Goal: Task Accomplishment & Management: Complete application form

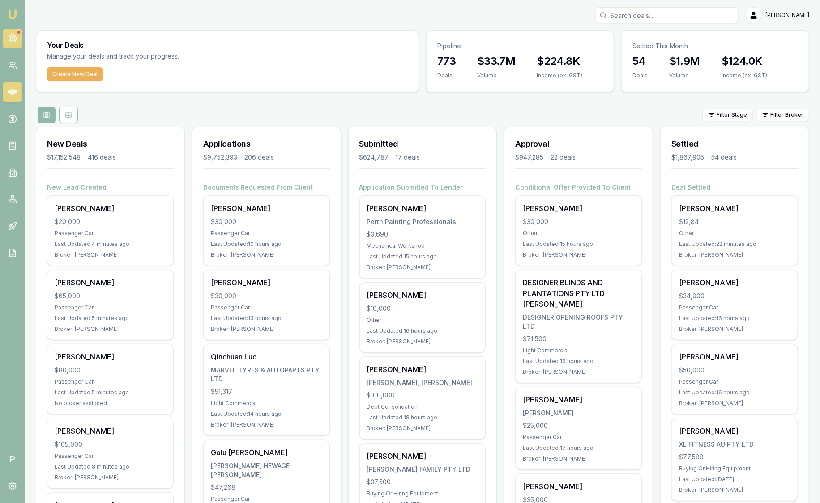
click at [19, 36] on link at bounding box center [13, 39] width 20 height 20
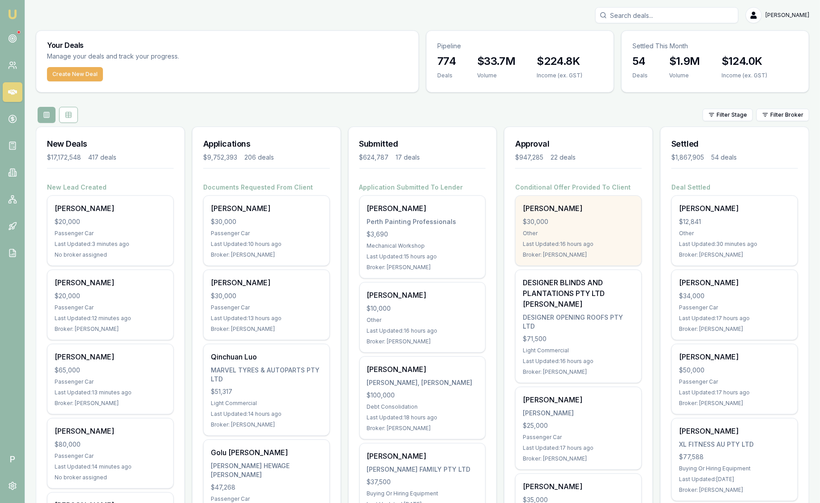
click at [585, 221] on div "$30,000" at bounding box center [578, 222] width 111 height 9
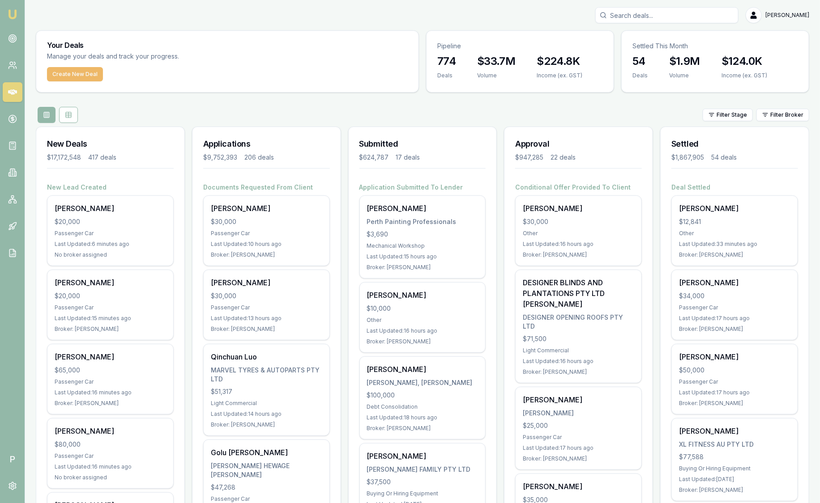
click at [65, 76] on button "Create New Deal" at bounding box center [75, 74] width 56 height 14
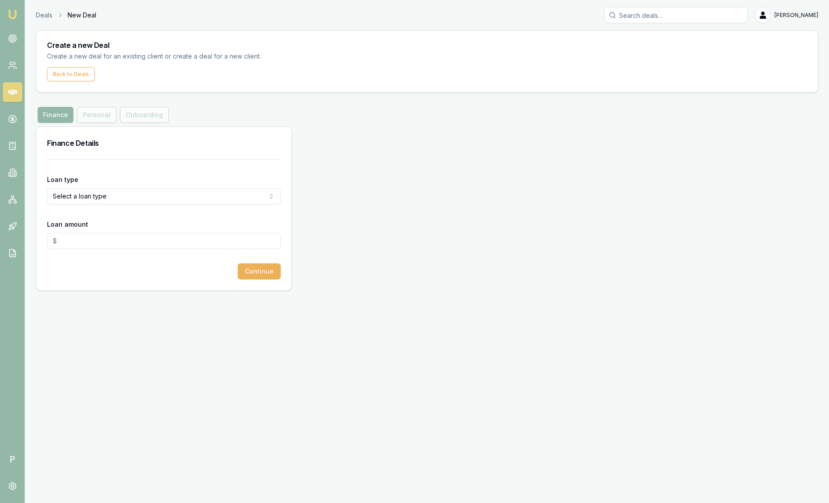
click at [88, 201] on html "Emu Broker P Deals New Deal Sam Crouch Toggle Menu Create a new Deal Create a n…" at bounding box center [414, 251] width 829 height 503
select select "CONSUMER_ASSET"
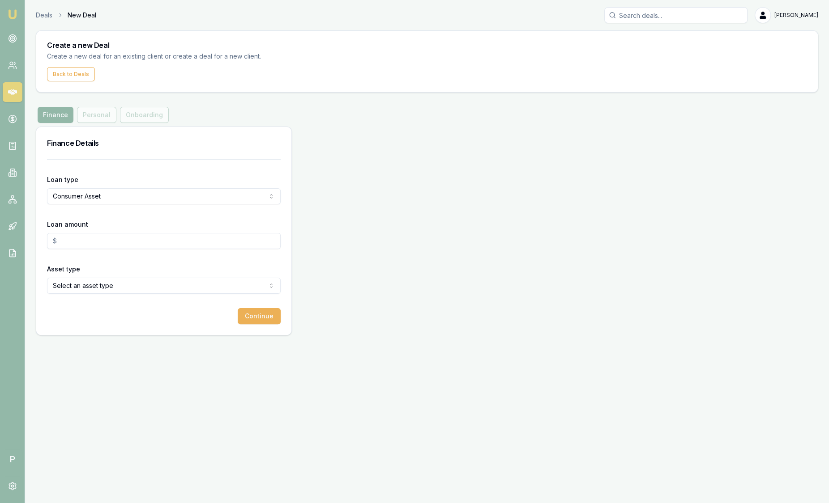
click at [86, 239] on input "Loan amount" at bounding box center [164, 241] width 234 height 16
type input "$5,000.00"
click at [82, 274] on div "Asset type Select an asset type Passenger Car Electric Vehicle Caravan Motorhom…" at bounding box center [164, 279] width 234 height 30
click at [81, 281] on html "Emu Broker P Deals New Deal Sam Crouch Toggle Menu Create a new Deal Create a n…" at bounding box center [414, 251] width 829 height 503
click at [255, 314] on button "Continue" at bounding box center [259, 316] width 43 height 16
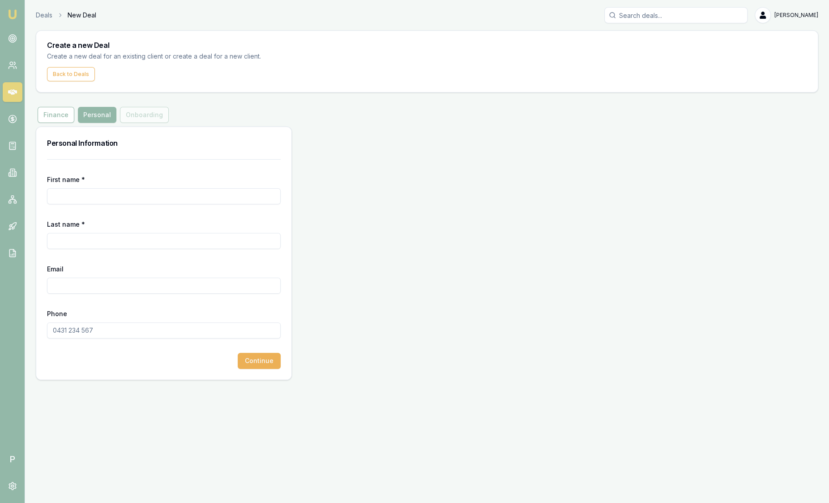
click at [99, 199] on input "First name *" at bounding box center [164, 196] width 234 height 16
type input "Alex"
click at [108, 244] on input "Last name *" at bounding box center [164, 241] width 234 height 16
type input "Mastroianni"
click at [80, 282] on input "Email" at bounding box center [164, 286] width 234 height 16
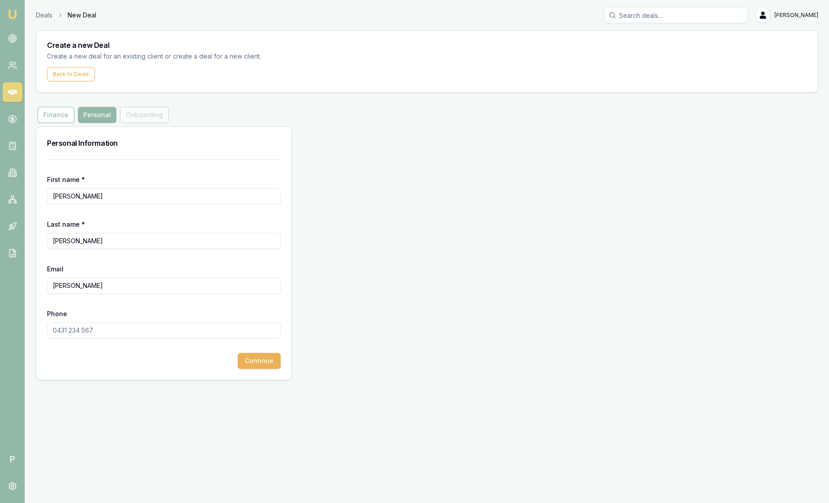
type input "alex"
drag, startPoint x: 96, startPoint y: 289, endPoint x: -17, endPoint y: 282, distance: 113.0
click at [0, 282] on html "Emu Broker P Deals New Deal Sam Crouch Toggle Menu Create a new Deal Create a n…" at bounding box center [414, 251] width 829 height 503
paste input "amastro23@outlook.com"
type input "amastro23@outlook.com"
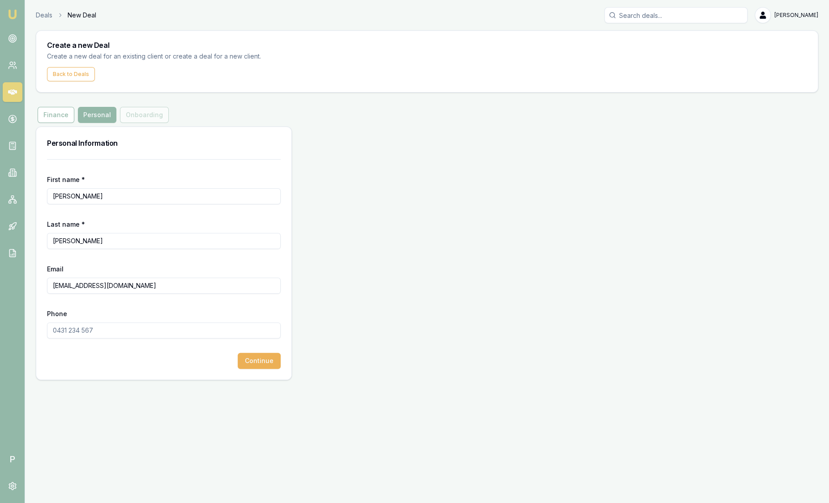
click at [71, 329] on input "Phone" at bounding box center [164, 331] width 234 height 16
paste input "0401 602 019"
click at [256, 361] on button "Continue" at bounding box center [259, 361] width 43 height 16
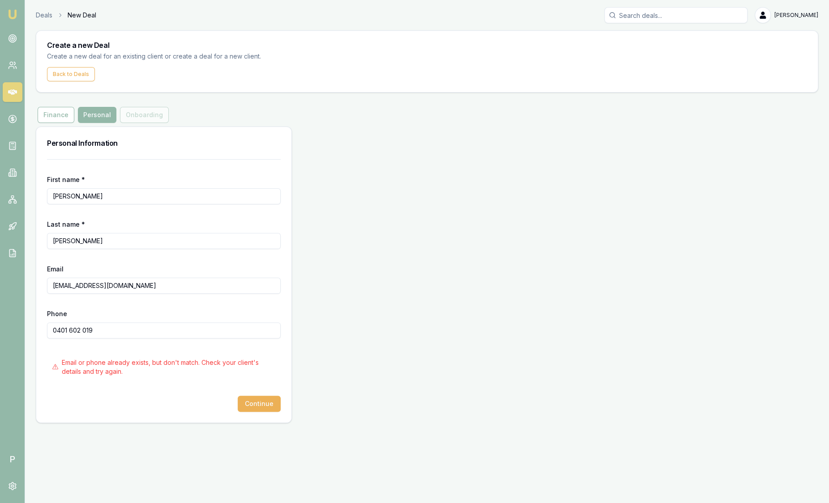
click at [160, 327] on input "0401 602 019" at bounding box center [164, 331] width 234 height 16
type input "0401 602 000"
click at [160, 330] on input "0401 602 000" at bounding box center [164, 331] width 234 height 16
drag, startPoint x: 160, startPoint y: 329, endPoint x: -29, endPoint y: 313, distance: 189.5
click at [0, 313] on html "Emu Broker P Deals New Deal Sam Crouch Toggle Menu Create a new Deal Create a n…" at bounding box center [414, 251] width 829 height 503
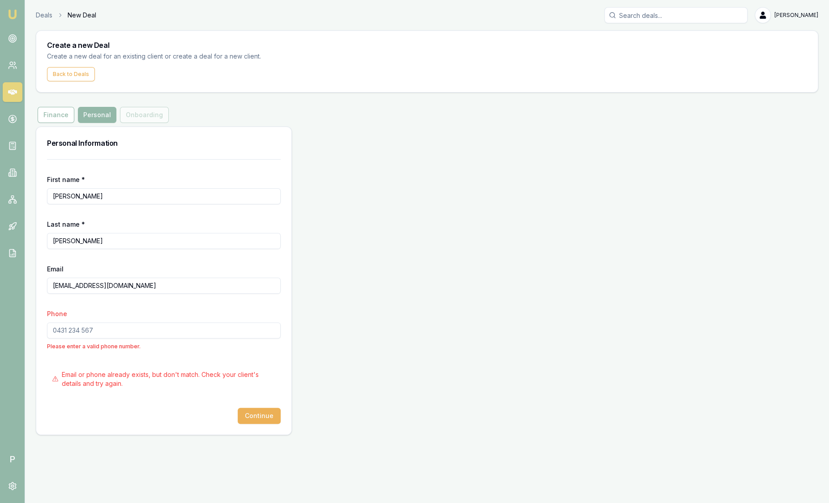
paste input "0401 602 019"
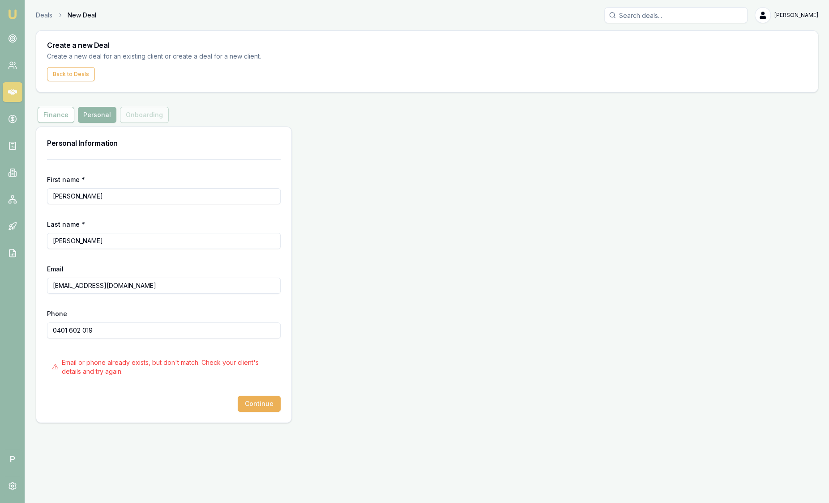
type input "0401 602 019"
click at [137, 282] on input "amastro23@outlook.com" at bounding box center [164, 286] width 234 height 16
click at [185, 213] on form "First name * Alex Last name * Mastroianni Email amastro23@outlook.com Phone 040…" at bounding box center [164, 285] width 234 height 253
click at [267, 403] on button "Continue" at bounding box center [259, 404] width 43 height 16
drag, startPoint x: 108, startPoint y: 331, endPoint x: -27, endPoint y: 321, distance: 135.6
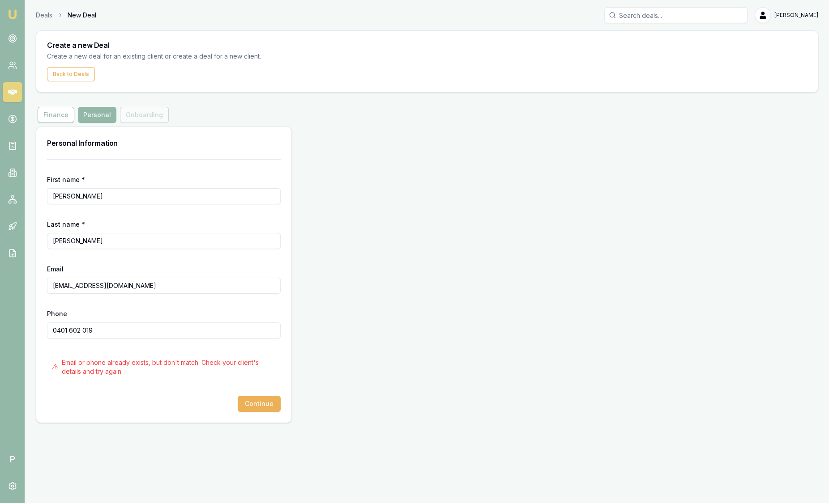
click at [0, 321] on html "Emu Broker P Deals New Deal Sam Crouch Toggle Menu Create a new Deal Create a n…" at bounding box center [414, 251] width 829 height 503
click at [657, 11] on input "Search deals" at bounding box center [675, 15] width 143 height 16
paste input "0401 602 019"
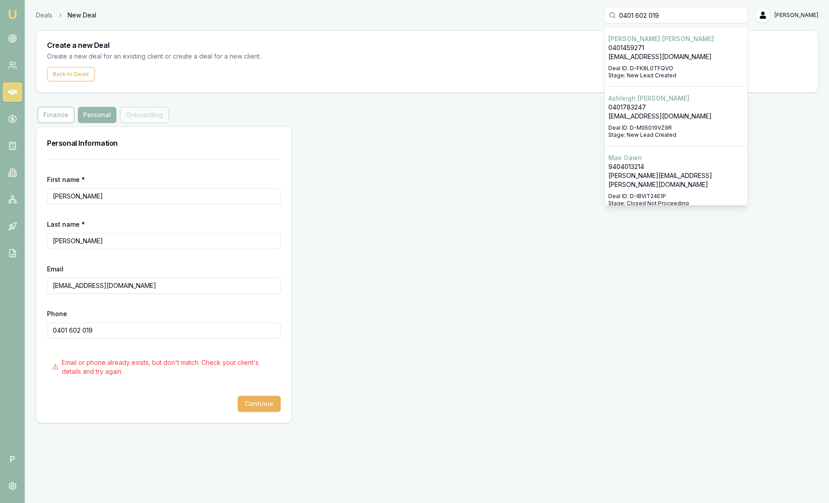
click at [662, 19] on input "0401 602 019" at bounding box center [675, 15] width 143 height 16
click at [648, 19] on input "0401 602019" at bounding box center [675, 15] width 143 height 16
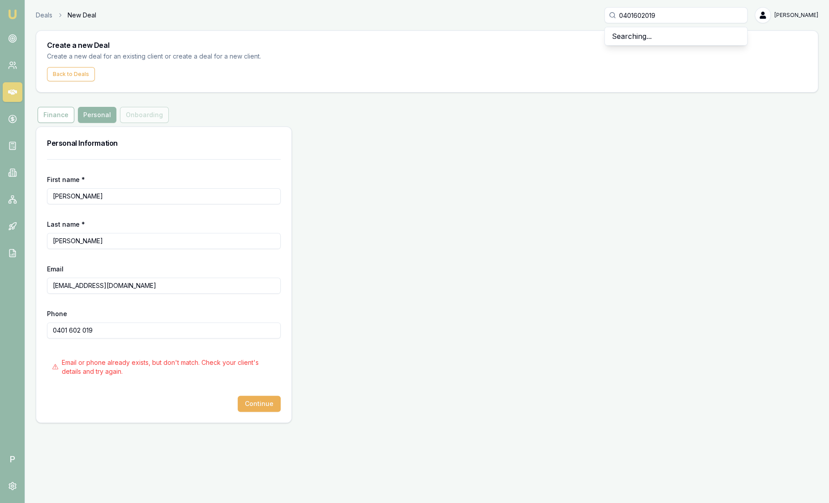
click at [672, 17] on input "0401602019" at bounding box center [675, 15] width 143 height 16
type input "0401602019"
click at [663, 36] on p "Alex Mastroianni" at bounding box center [675, 38] width 135 height 9
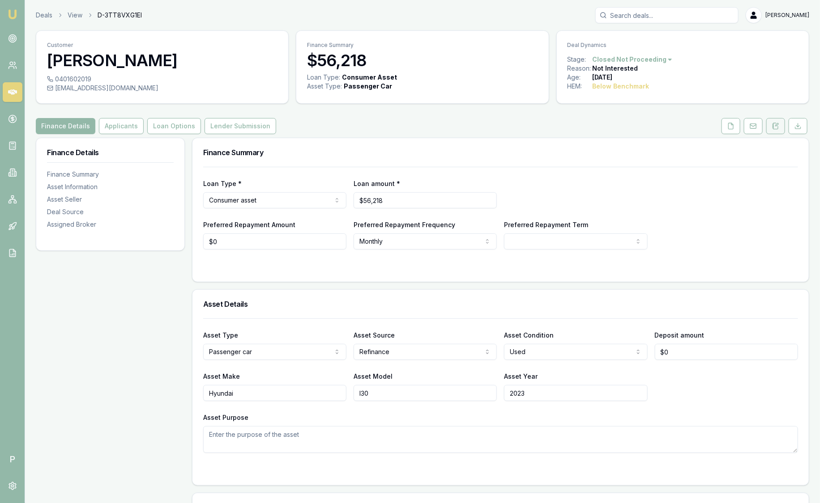
click at [773, 129] on icon at bounding box center [775, 126] width 7 height 7
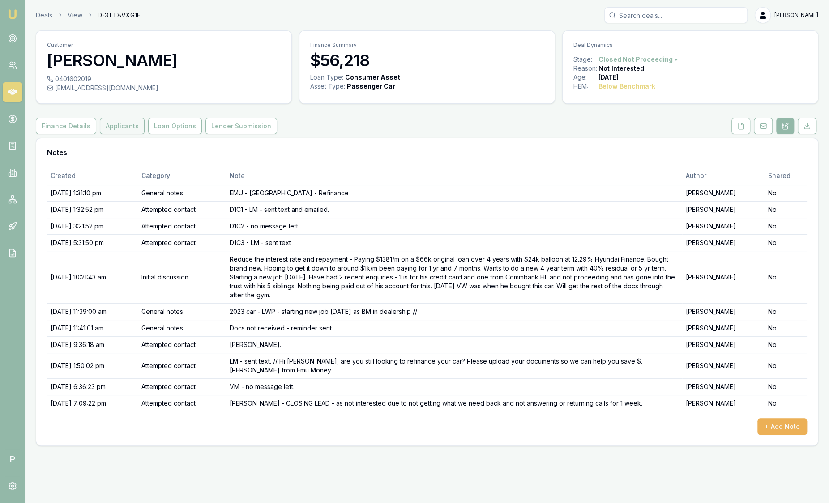
click at [132, 122] on button "Applicants" at bounding box center [122, 126] width 45 height 16
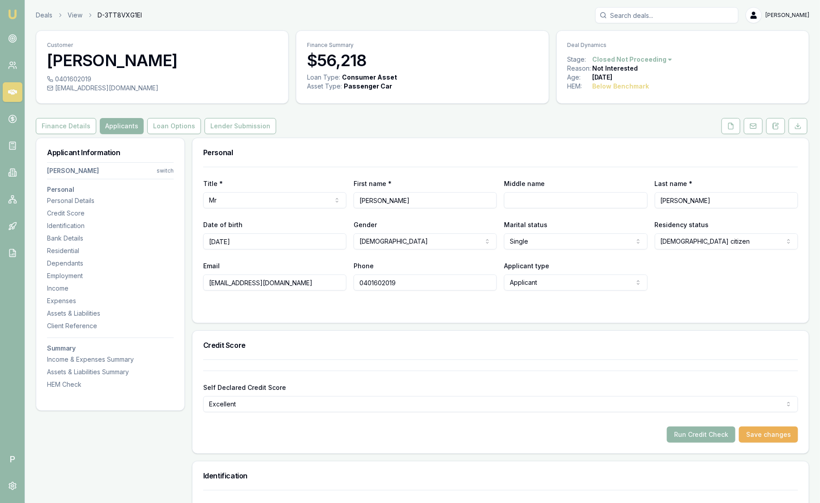
click at [243, 281] on input "alex230801@gmail.com" at bounding box center [274, 283] width 143 height 16
type input "alex23080@gmail.com"
click at [428, 284] on input "0401602019" at bounding box center [425, 283] width 143 height 16
click at [427, 312] on div "Title * Mr Mr Mrs Miss Ms Dr Prof First name * Alex Middle name Last name * Mas…" at bounding box center [500, 245] width 616 height 156
type input "0401602010"
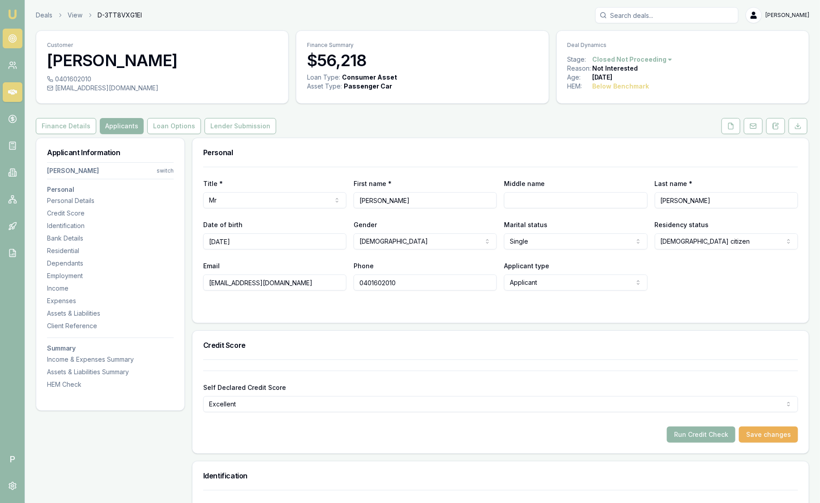
click at [12, 38] on circle at bounding box center [12, 38] width 1 height 1
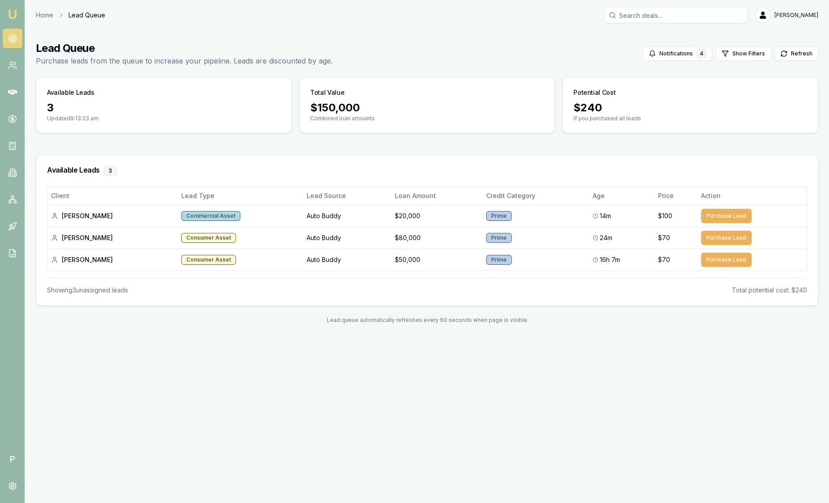
click at [16, 15] on img at bounding box center [12, 14] width 11 height 11
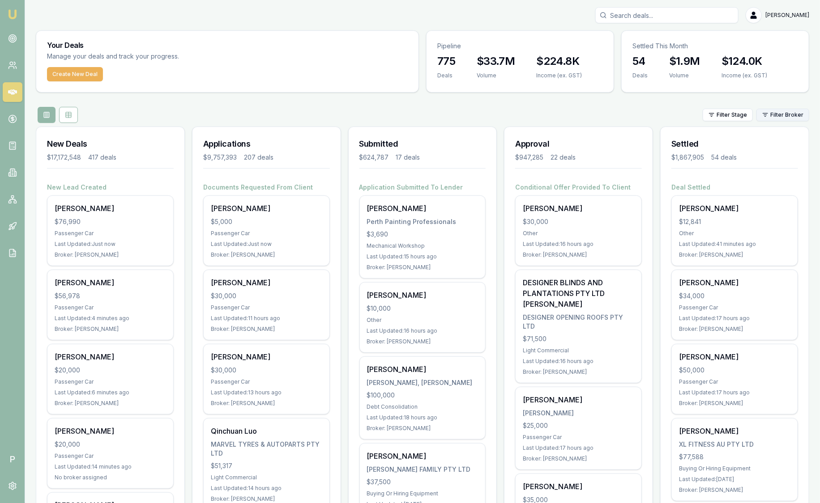
click at [780, 114] on html "Emu Broker P Sam Crouch Toggle Menu Your Deals Manage your deals and track your…" at bounding box center [410, 251] width 820 height 503
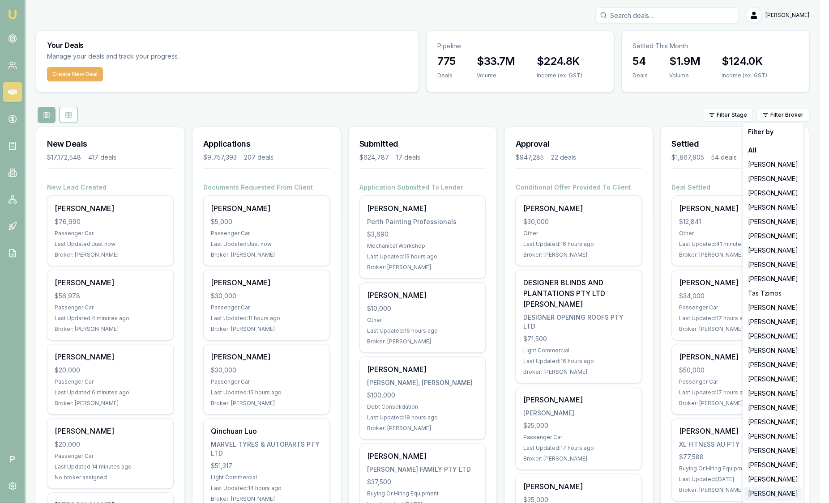
click at [770, 499] on div "[PERSON_NAME]" at bounding box center [772, 494] width 57 height 14
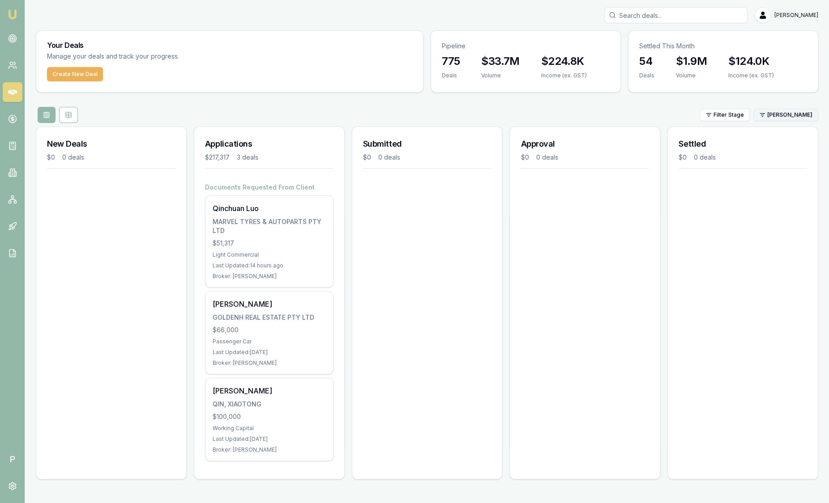
click at [792, 115] on html "Emu Broker P Sam Crouch Toggle Menu Your Deals Manage your deals and track your…" at bounding box center [414, 251] width 829 height 503
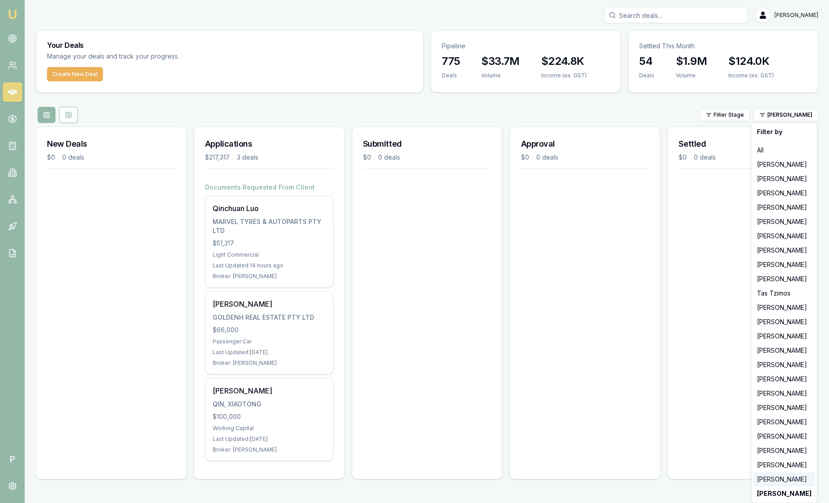
click at [772, 479] on div "[PERSON_NAME]" at bounding box center [784, 480] width 62 height 14
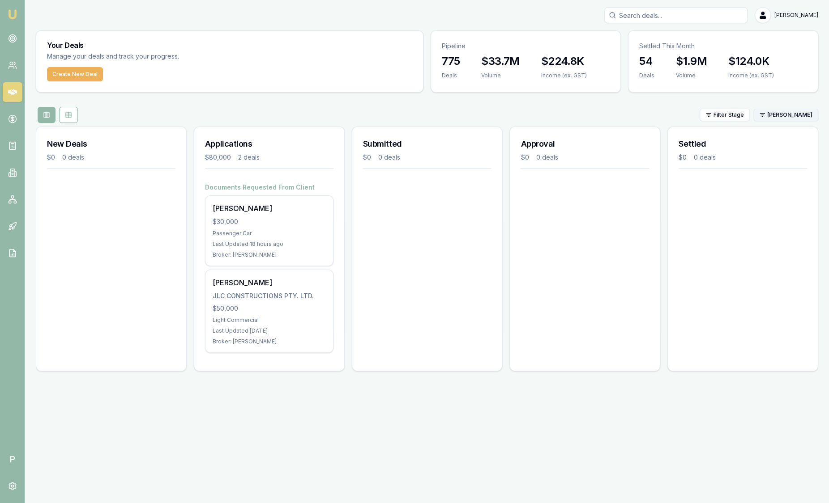
click at [777, 114] on html "Emu Broker P Sam Crouch Toggle Menu Your Deals Manage your deals and track your…" at bounding box center [414, 251] width 829 height 503
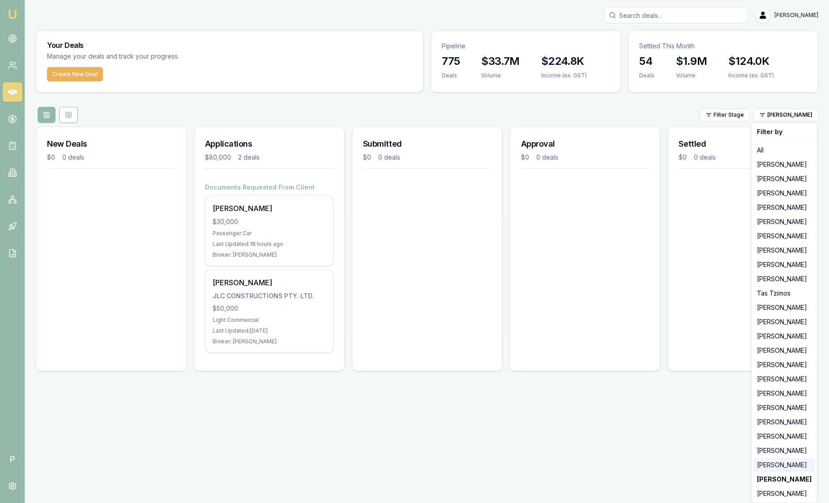
click at [775, 468] on div "[PERSON_NAME]" at bounding box center [784, 465] width 62 height 14
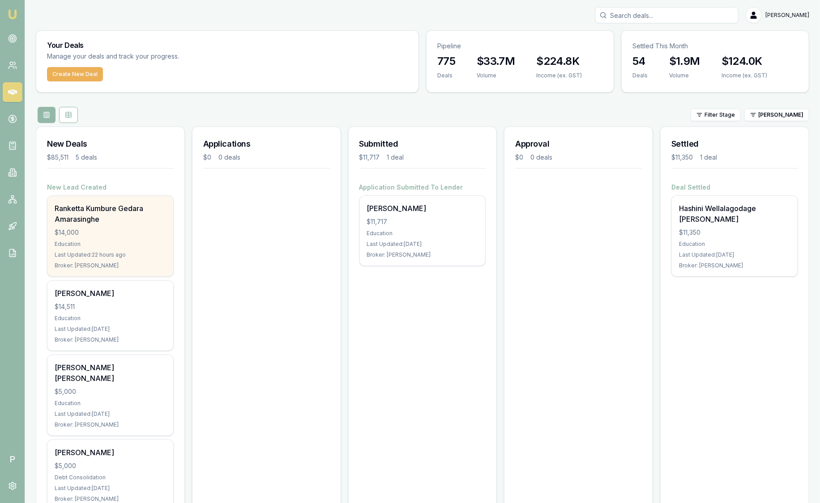
click at [124, 247] on div "Education" at bounding box center [110, 244] width 111 height 7
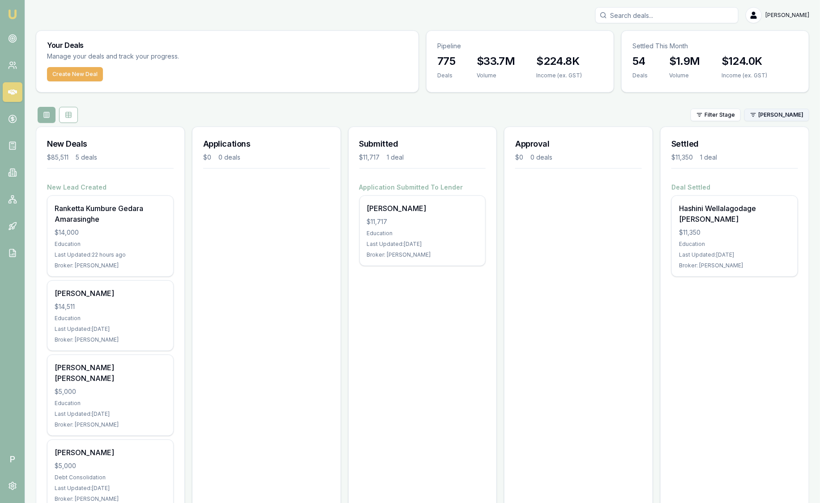
click at [772, 116] on html "Emu Broker P Sam Crouch Toggle Menu Your Deals Manage your deals and track your…" at bounding box center [410, 251] width 820 height 503
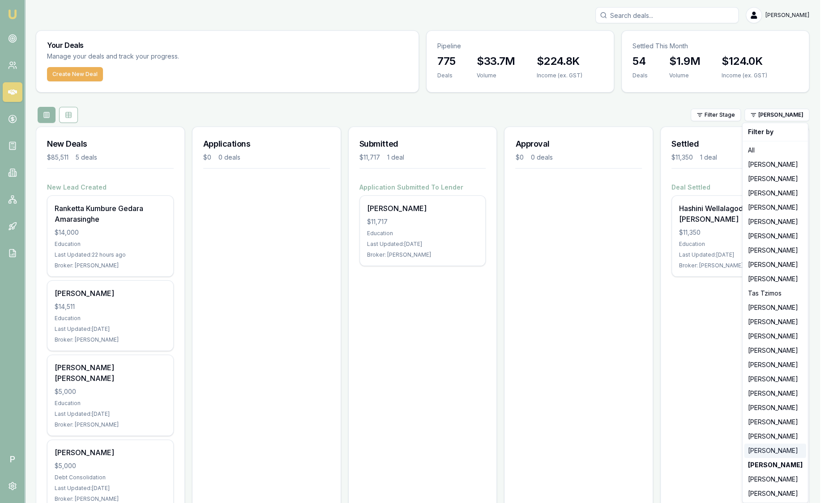
click at [765, 452] on div "[PERSON_NAME]" at bounding box center [775, 451] width 62 height 14
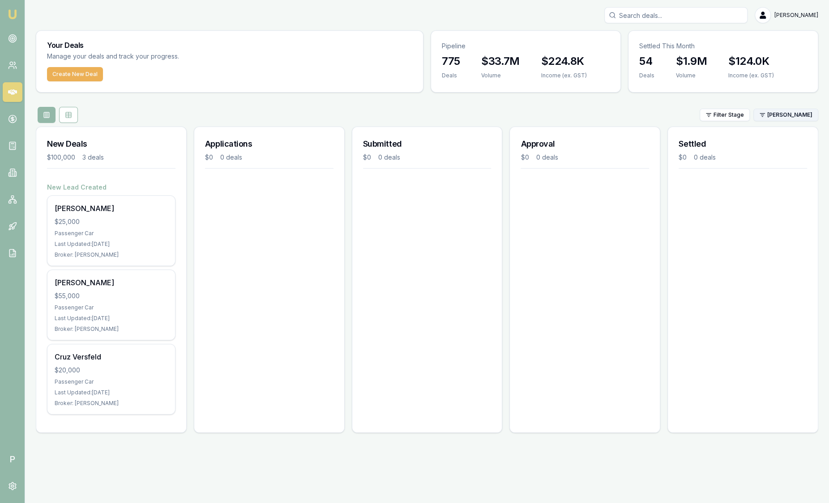
click at [796, 115] on html "Emu Broker P Sam Crouch Toggle Menu Your Deals Manage your deals and track your…" at bounding box center [414, 251] width 829 height 503
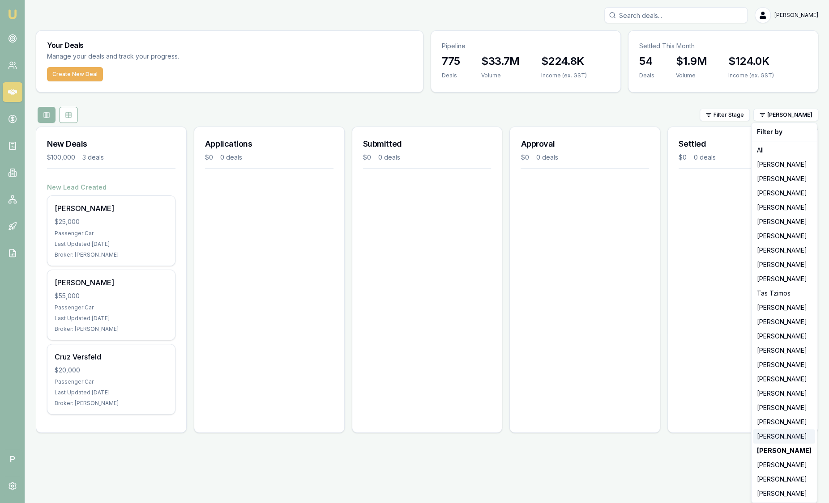
click at [769, 439] on div "[PERSON_NAME]" at bounding box center [784, 437] width 62 height 14
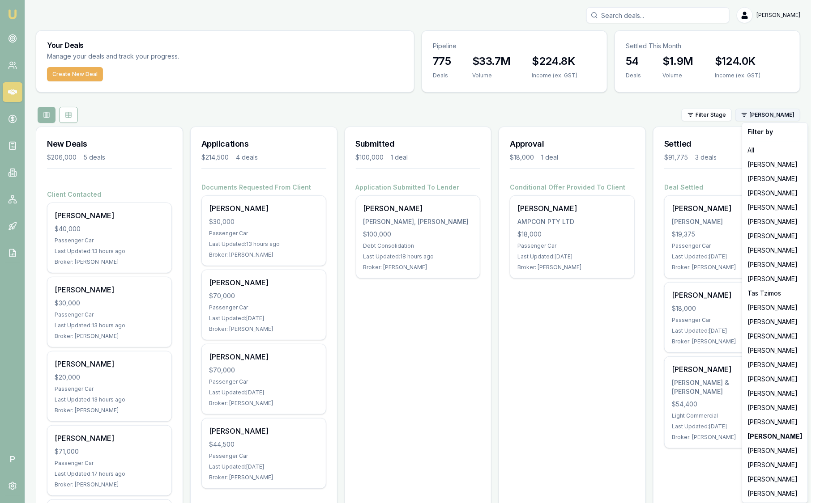
click at [780, 117] on html "Emu Broker P Sam Crouch Toggle Menu Your Deals Manage your deals and track your…" at bounding box center [410, 251] width 820 height 503
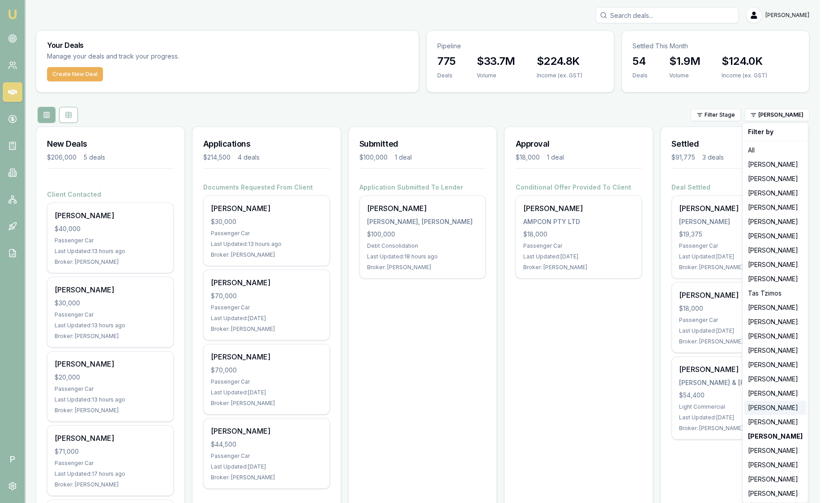
click at [763, 406] on div "[PERSON_NAME]" at bounding box center [775, 408] width 62 height 14
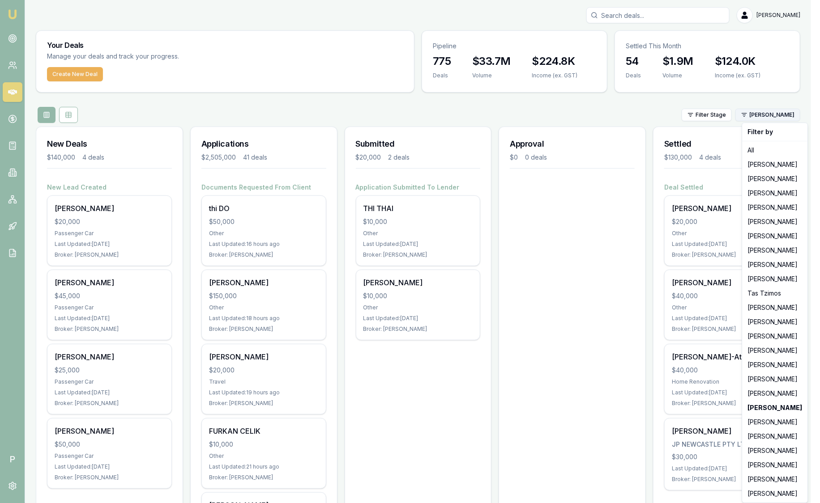
click at [764, 111] on html "Emu Broker P Sam Crouch Toggle Menu Your Deals Manage your deals and track your…" at bounding box center [410, 251] width 820 height 503
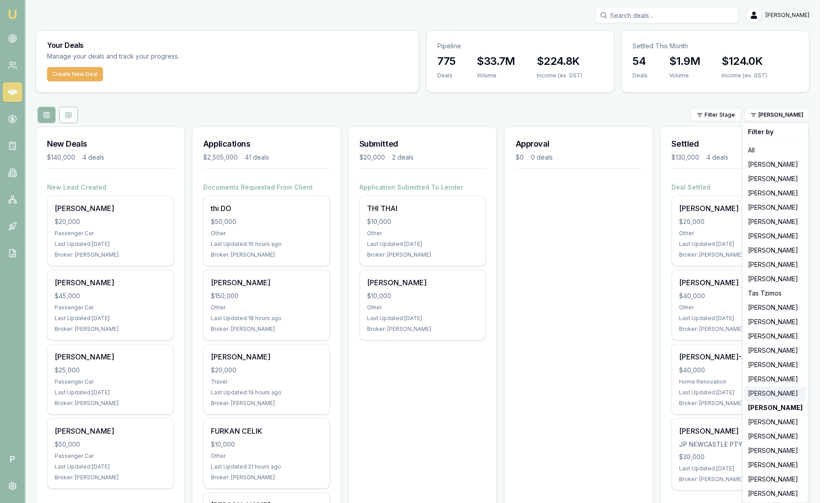
click at [767, 389] on div "[PERSON_NAME]" at bounding box center [775, 394] width 62 height 14
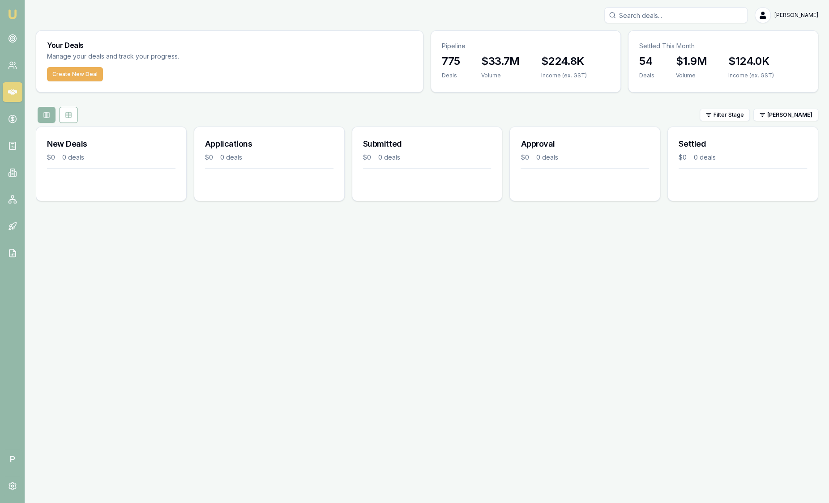
click at [783, 107] on div "Filter Stage Natasha McCallum" at bounding box center [427, 115] width 782 height 16
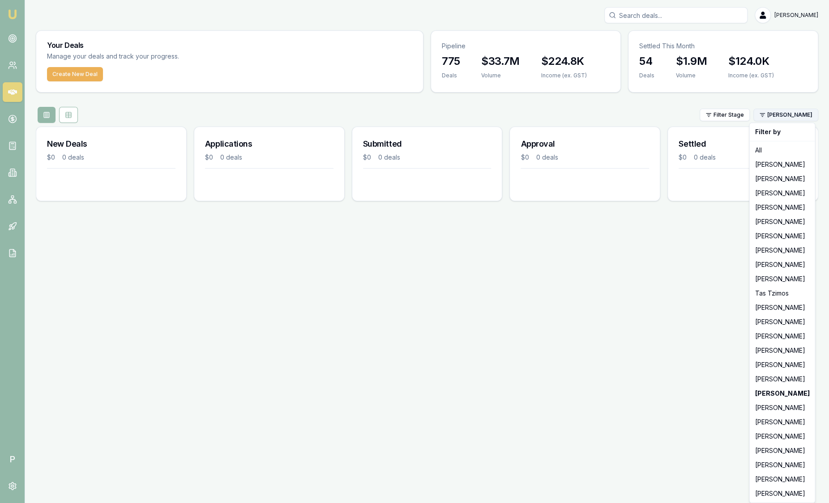
click at [780, 116] on html "Emu Broker P Sam Crouch Toggle Menu Your Deals Manage your deals and track your…" at bounding box center [414, 251] width 829 height 503
click at [764, 378] on div "[PERSON_NAME]" at bounding box center [782, 379] width 62 height 14
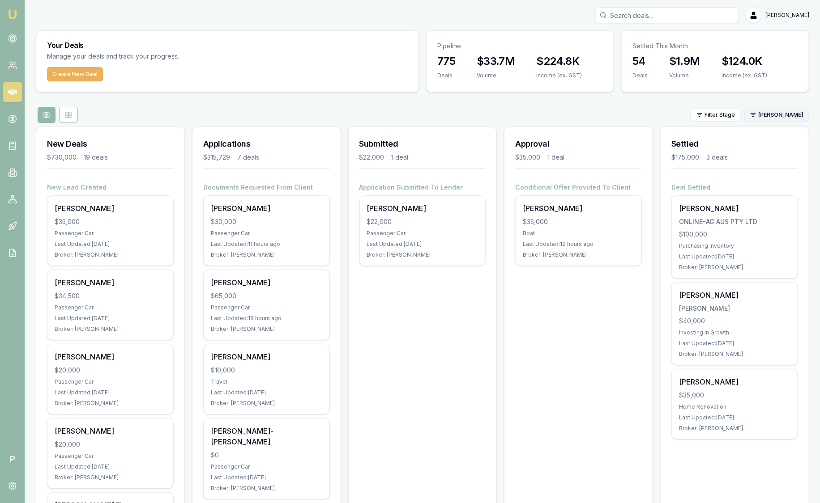
click at [766, 119] on html "Emu Broker P Sam Crouch Toggle Menu Your Deals Manage your deals and track your…" at bounding box center [410, 251] width 820 height 503
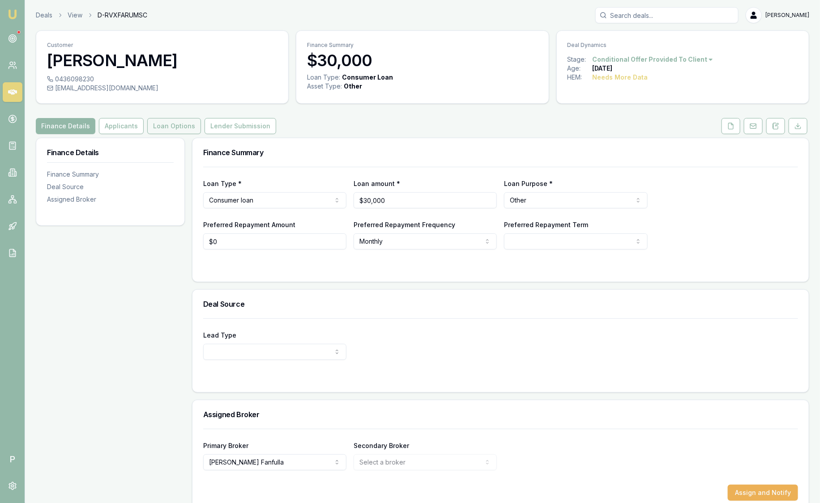
click at [183, 124] on button "Loan Options" at bounding box center [174, 126] width 54 height 16
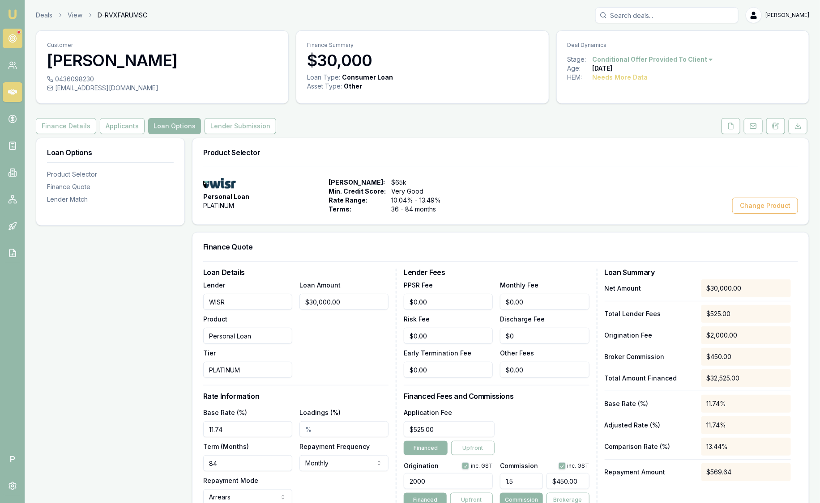
click at [12, 40] on circle at bounding box center [12, 38] width 4 height 4
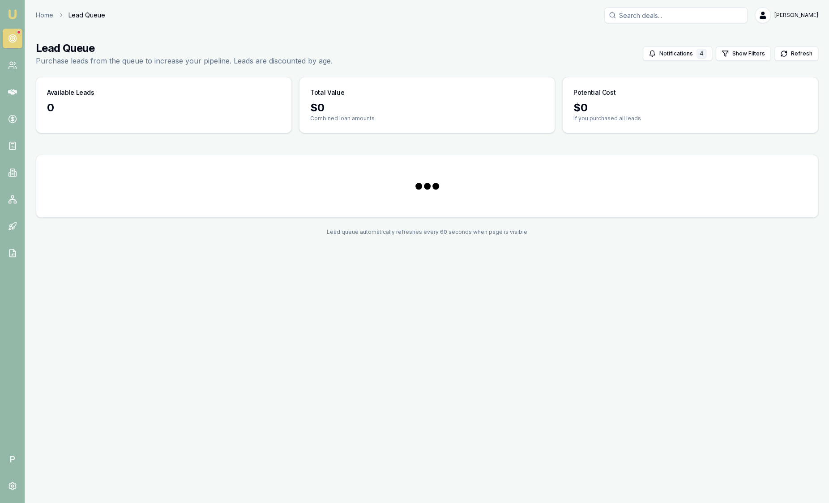
click at [12, 11] on img at bounding box center [12, 14] width 11 height 11
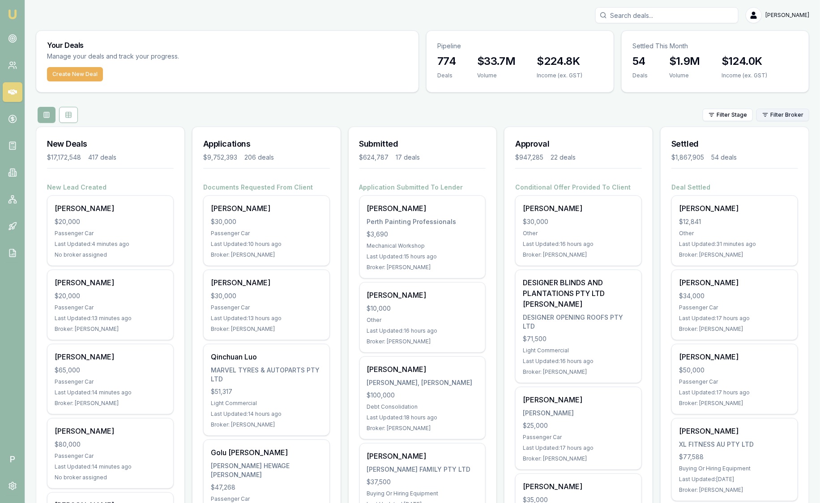
click at [795, 112] on html "Emu Broker P Sam Crouch Toggle Menu Your Deals Manage your deals and track your…" at bounding box center [410, 251] width 820 height 503
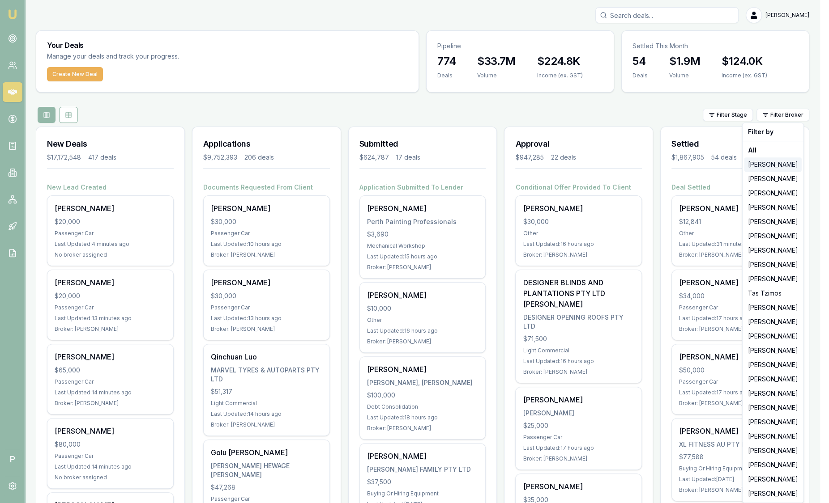
click at [784, 164] on div "[PERSON_NAME]" at bounding box center [772, 165] width 57 height 14
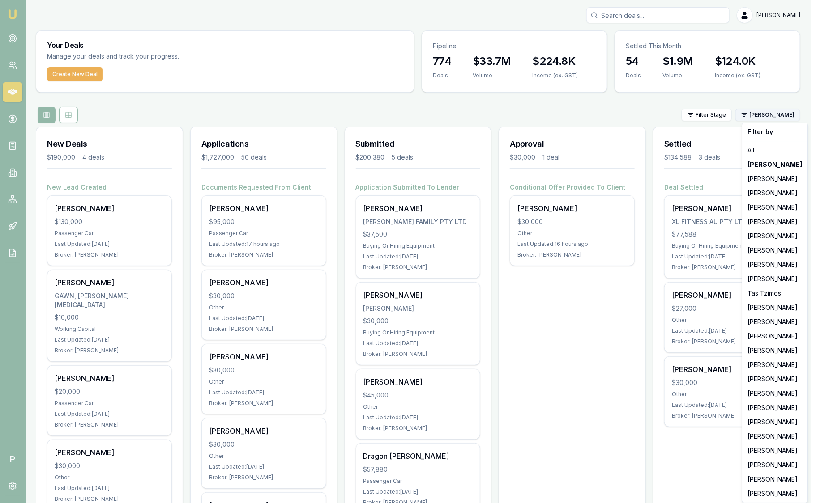
click at [777, 119] on html "Emu Broker P Sam Crouch Toggle Menu Your Deals Manage your deals and track your…" at bounding box center [410, 251] width 820 height 503
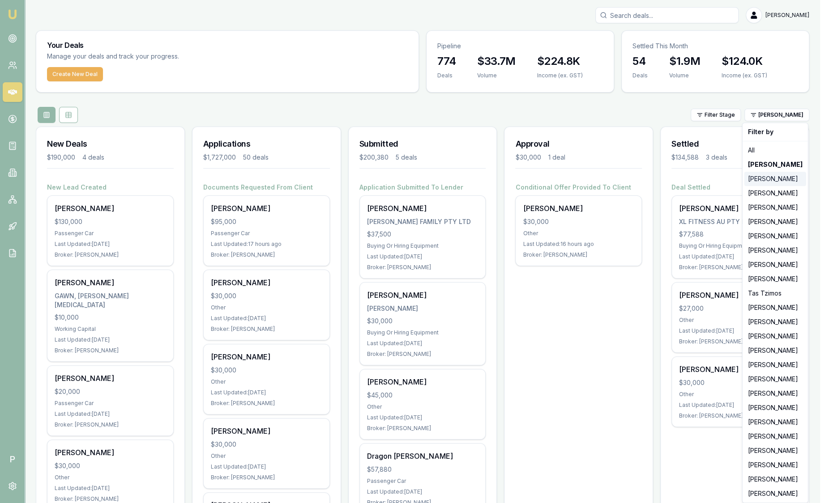
click at [776, 178] on div "[PERSON_NAME]" at bounding box center [775, 179] width 62 height 14
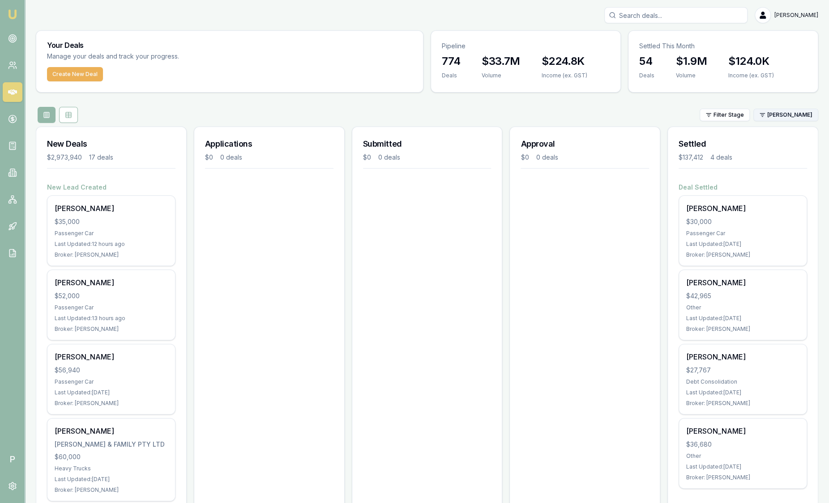
click at [774, 116] on html "Emu Broker P Sam Crouch Toggle Menu Your Deals Manage your deals and track your…" at bounding box center [414, 251] width 829 height 503
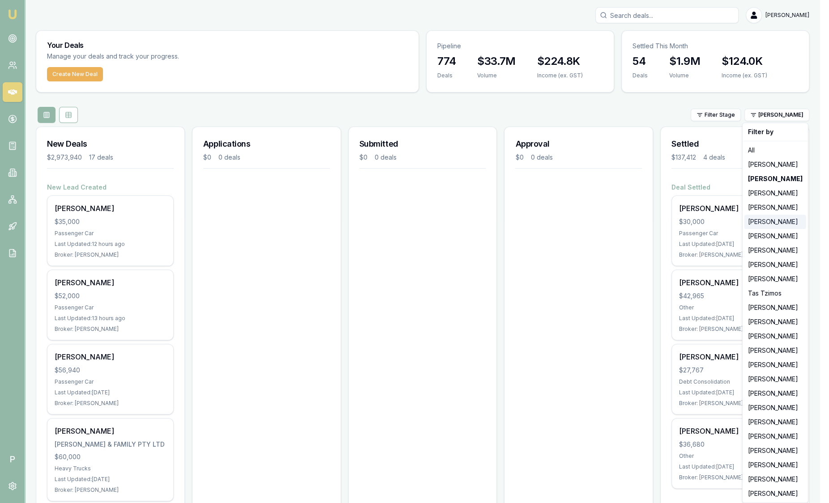
click at [764, 217] on div "[PERSON_NAME]" at bounding box center [775, 222] width 62 height 14
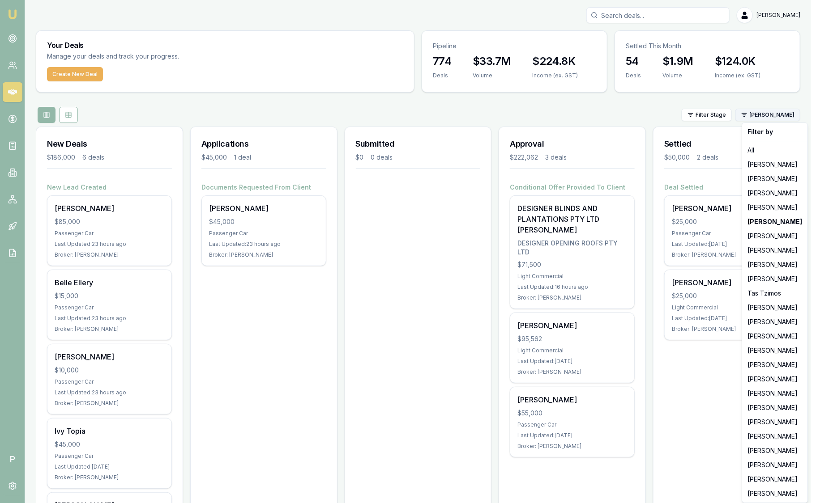
click at [798, 119] on html "Emu Broker P Sam Crouch Toggle Menu Your Deals Manage your deals and track your…" at bounding box center [410, 251] width 820 height 503
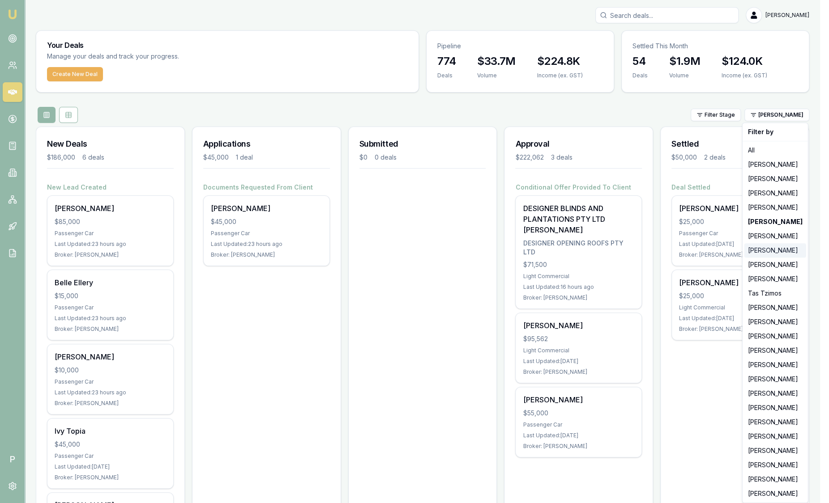
click at [789, 253] on div "[PERSON_NAME]" at bounding box center [775, 250] width 62 height 14
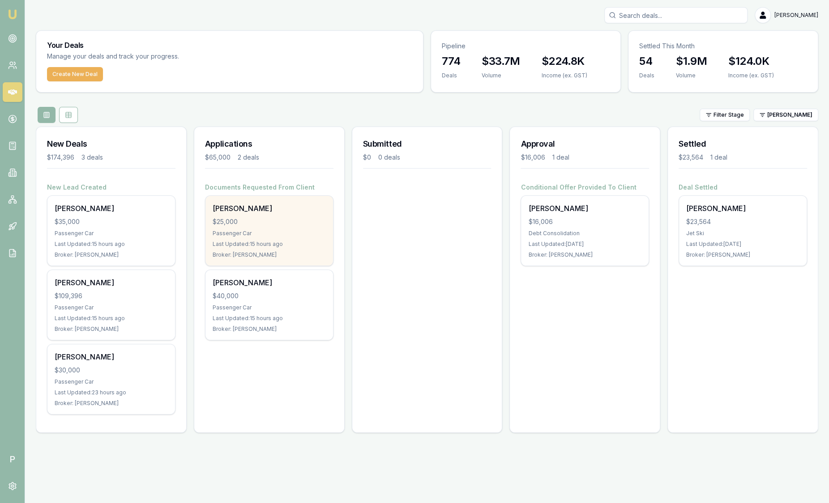
click at [258, 226] on div "Brooke Hastings $25,000 Passenger Car Last Updated: 15 hours ago Broker: Baron …" at bounding box center [269, 231] width 128 height 70
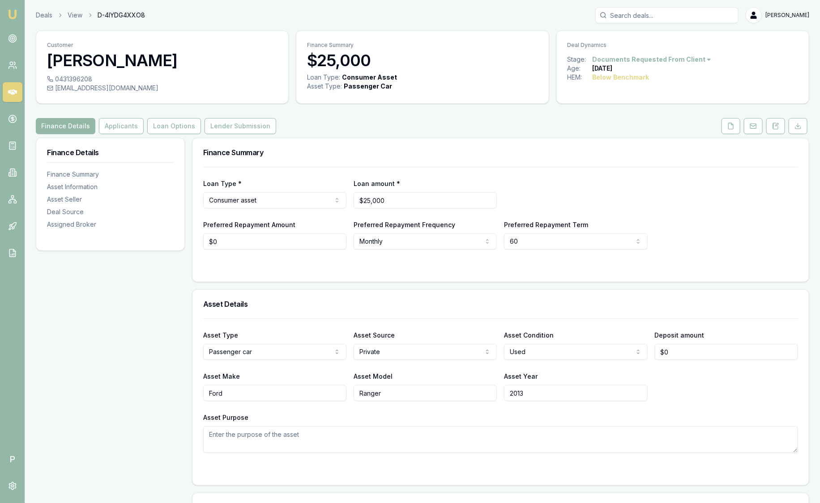
click at [12, 16] on img at bounding box center [12, 14] width 11 height 11
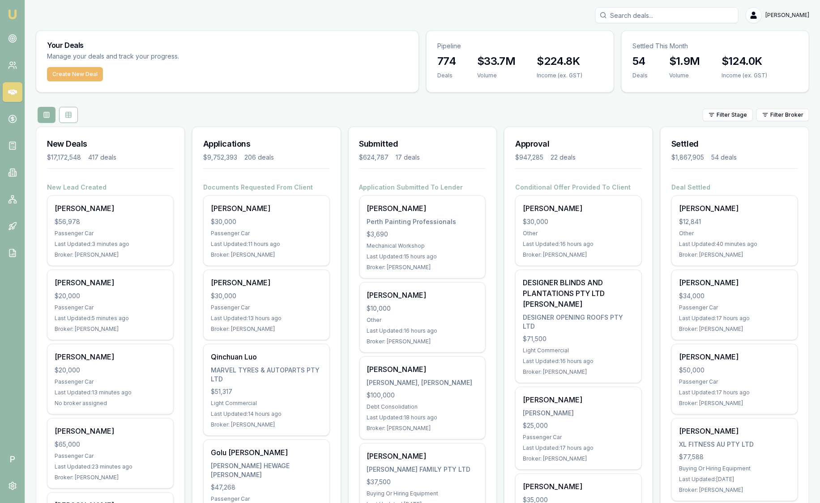
click at [88, 72] on button "Create New Deal" at bounding box center [75, 74] width 56 height 14
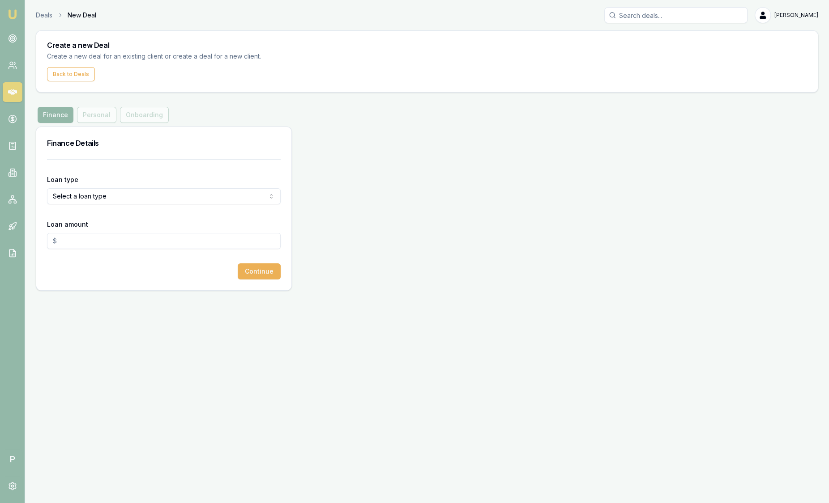
click at [79, 197] on html "Emu Broker P Deals New Deal Sam Crouch Toggle Menu Create a new Deal Create a n…" at bounding box center [414, 251] width 829 height 503
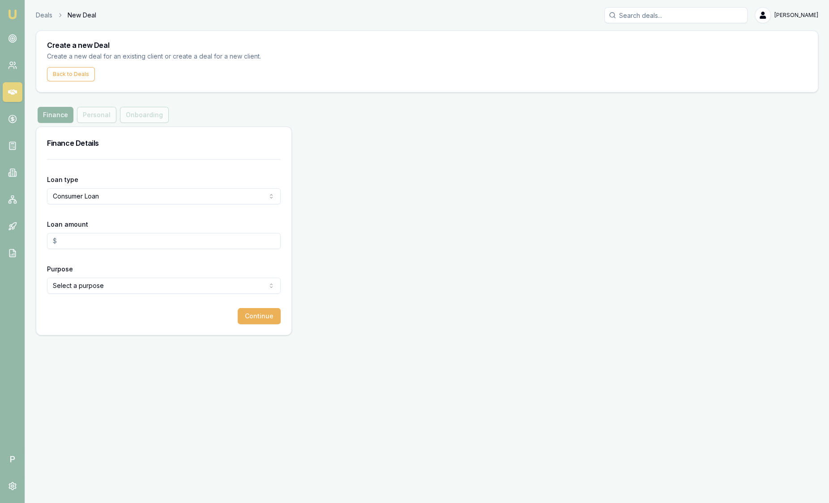
click at [75, 237] on input "Loan amount" at bounding box center [164, 241] width 234 height 16
type input "$5,000.00"
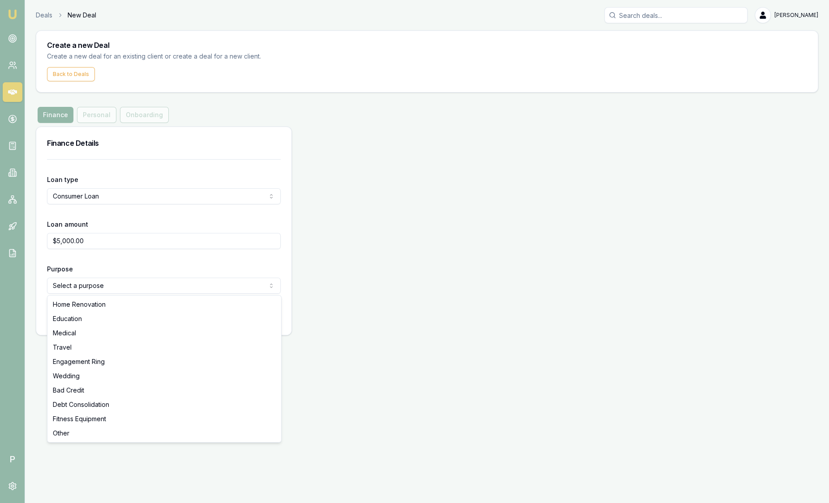
click at [114, 289] on html "Emu Broker P Deals New Deal Sam Crouch Toggle Menu Create a new Deal Create a n…" at bounding box center [414, 251] width 829 height 503
click at [113, 196] on html "Emu Broker P Deals New Deal Sam Crouch Toggle Menu Create a new Deal Create a n…" at bounding box center [414, 251] width 829 height 503
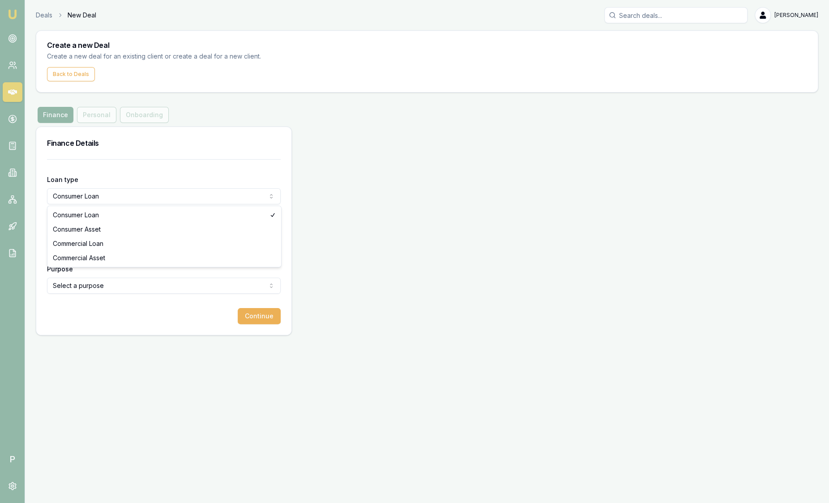
click at [113, 197] on html "Emu Broker P Deals New Deal Sam Crouch Toggle Menu Create a new Deal Create a n…" at bounding box center [414, 251] width 829 height 503
select select "CONSUMER_ASSET"
click at [102, 285] on html "Emu Broker P Deals New Deal Sam Crouch Toggle Menu Create a new Deal Create a n…" at bounding box center [414, 251] width 829 height 503
click at [246, 311] on button "Continue" at bounding box center [259, 316] width 43 height 16
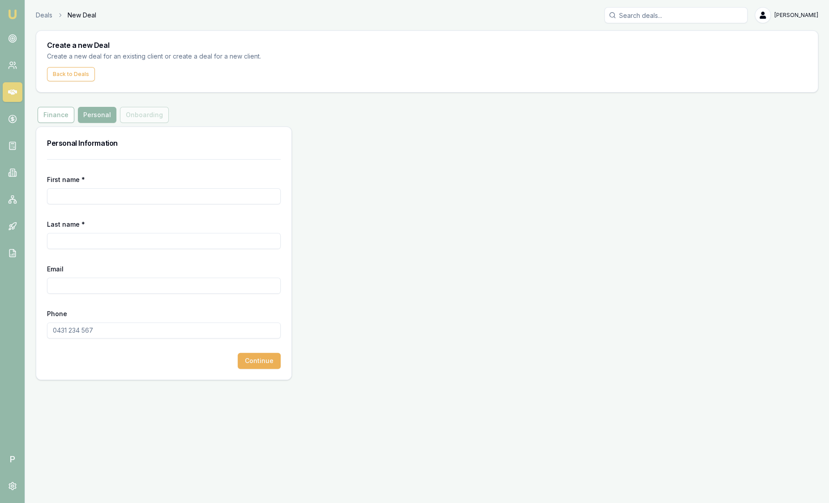
click at [99, 196] on input "First name *" at bounding box center [164, 196] width 234 height 16
type input "Alex"
click at [57, 243] on input "Last name *" at bounding box center [164, 241] width 234 height 16
type input "Mastroianni"
type input "amastro23@outlook.com"
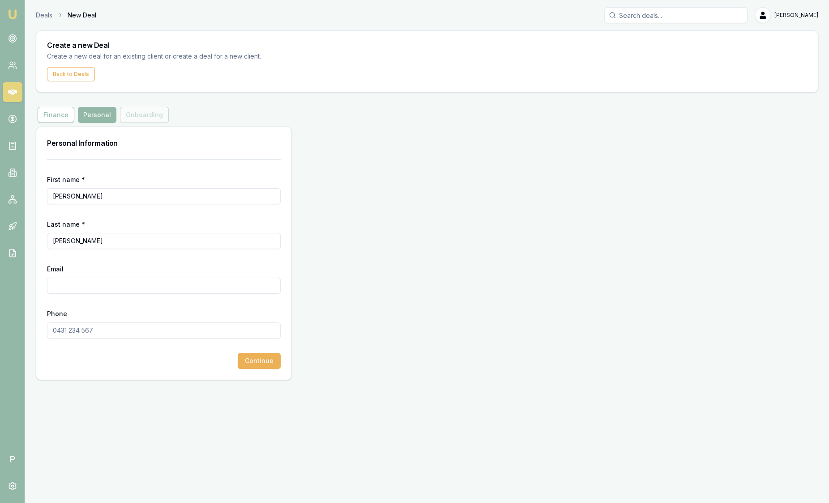
type input "0401 602 019"
click at [251, 354] on button "Continue" at bounding box center [259, 361] width 43 height 16
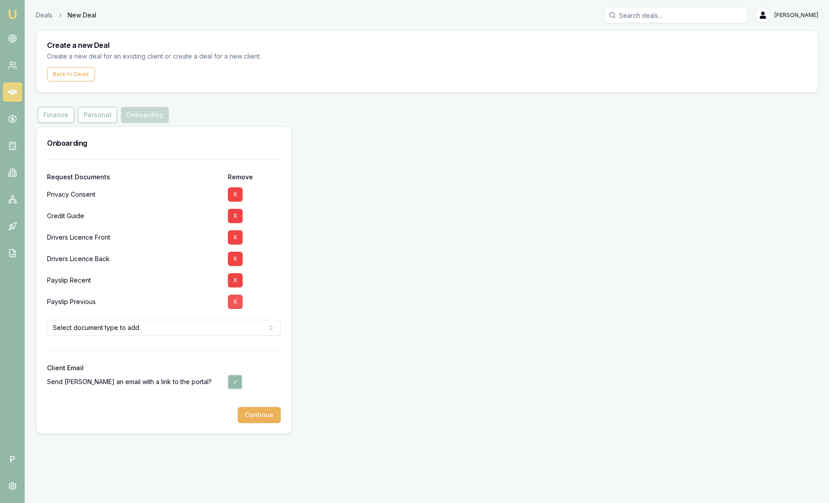
click at [235, 299] on button "X" at bounding box center [235, 302] width 15 height 14
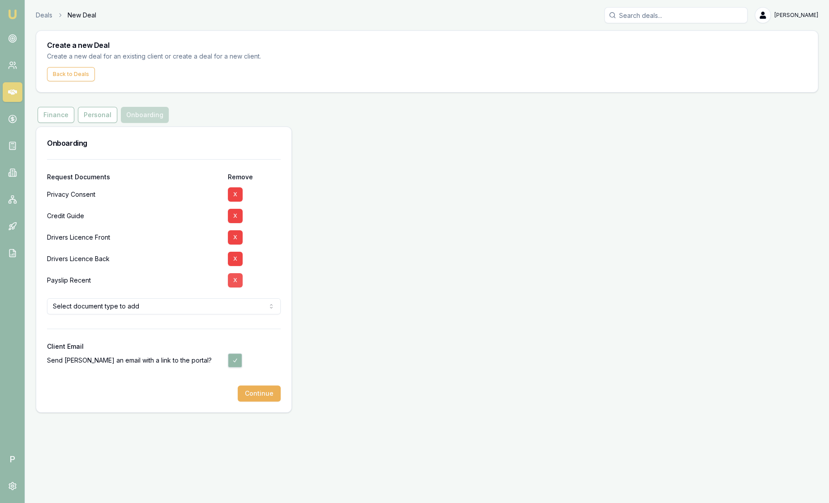
click at [233, 278] on button "X" at bounding box center [235, 280] width 15 height 14
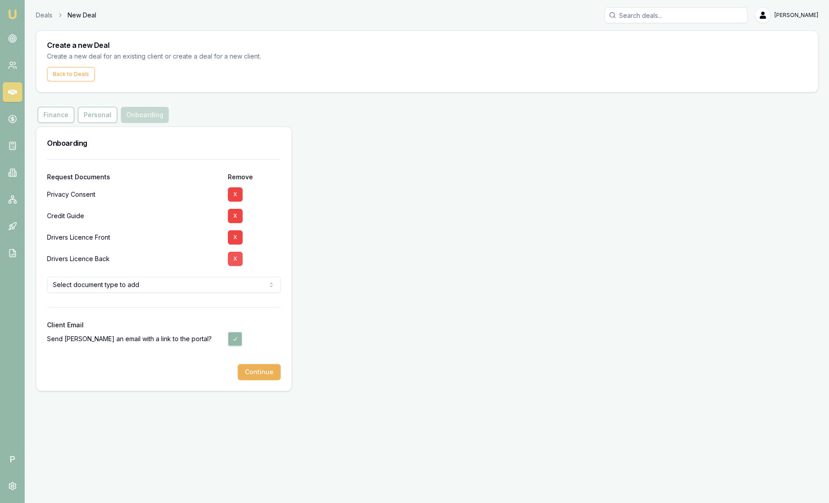
click at [236, 260] on button "X" at bounding box center [235, 259] width 15 height 14
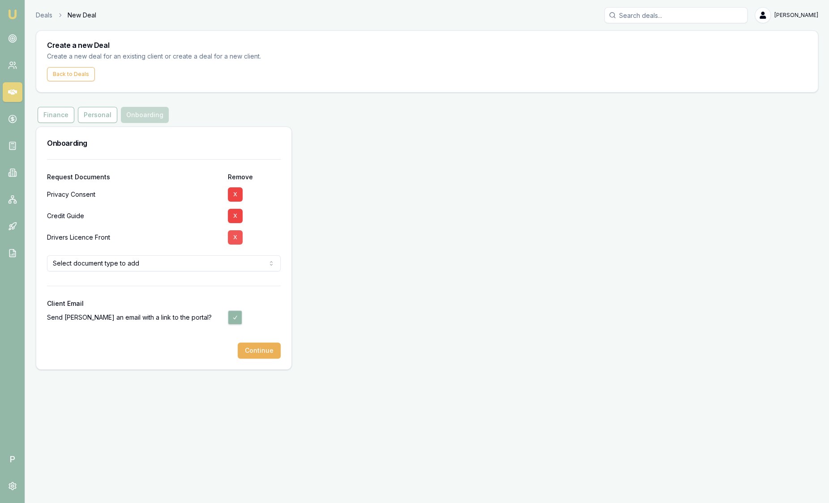
click at [235, 237] on button "X" at bounding box center [235, 237] width 15 height 14
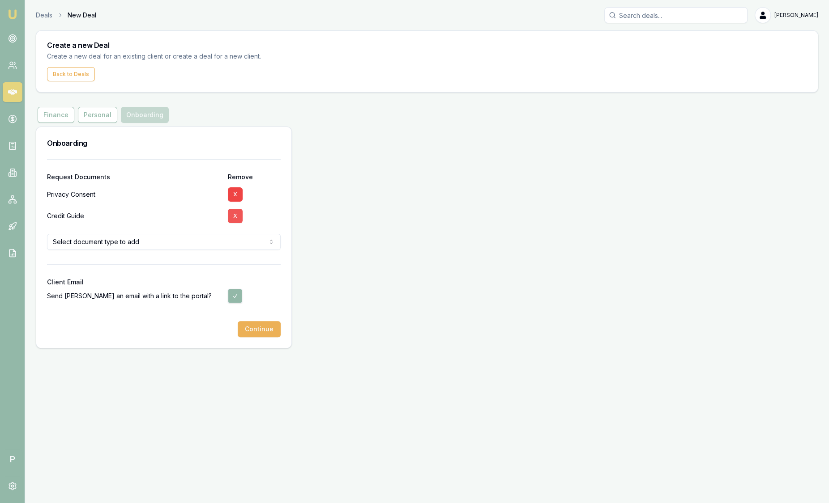
click at [235, 216] on button "X" at bounding box center [235, 216] width 15 height 14
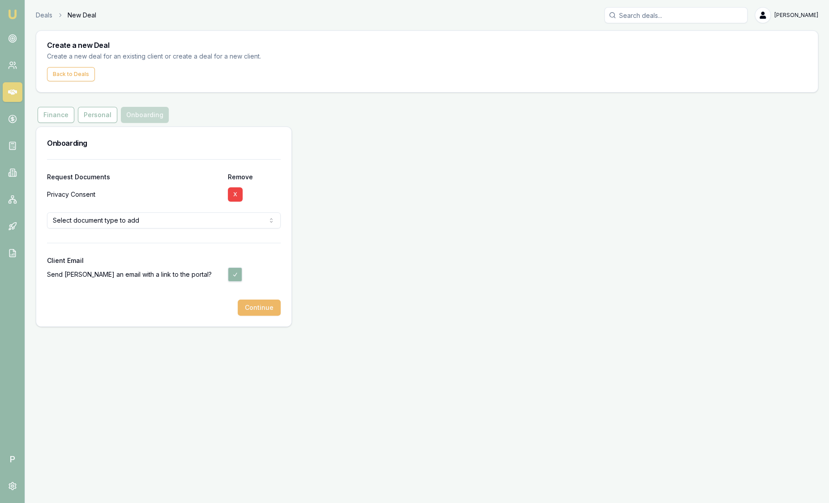
click at [257, 309] on button "Continue" at bounding box center [259, 308] width 43 height 16
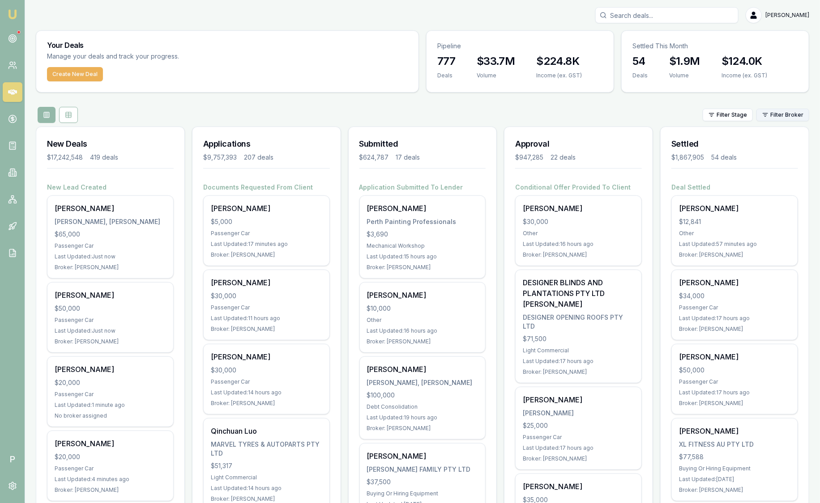
click at [775, 114] on html "Emu Broker P [PERSON_NAME] Toggle Menu Your Deals Manage your deals and track y…" at bounding box center [410, 251] width 820 height 503
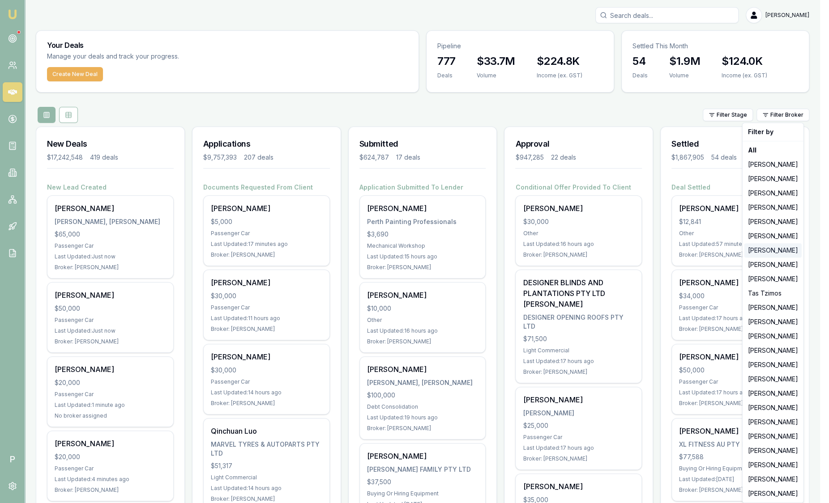
click at [783, 250] on div "[PERSON_NAME]" at bounding box center [772, 250] width 57 height 14
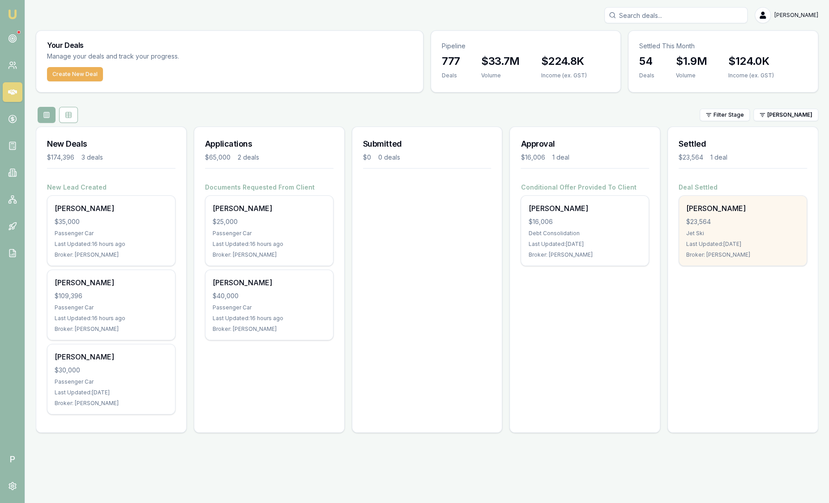
click at [732, 230] on div "Jet Ski" at bounding box center [742, 233] width 113 height 7
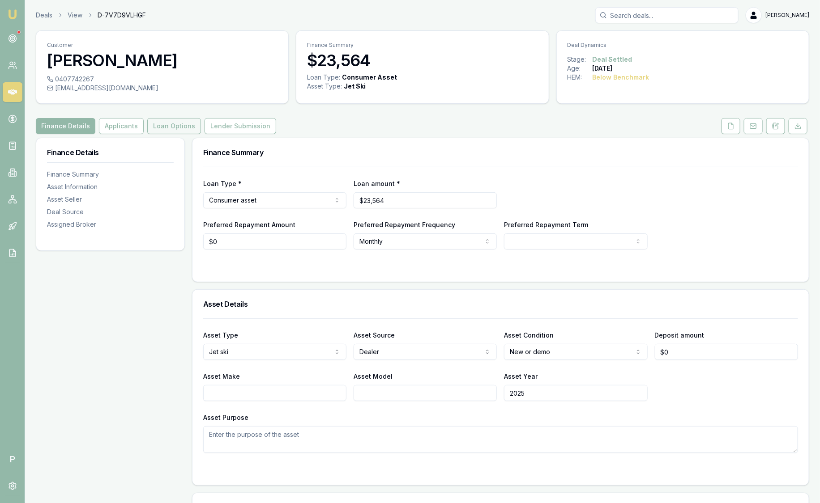
click at [182, 125] on button "Loan Options" at bounding box center [174, 126] width 54 height 16
